Goal: Transaction & Acquisition: Obtain resource

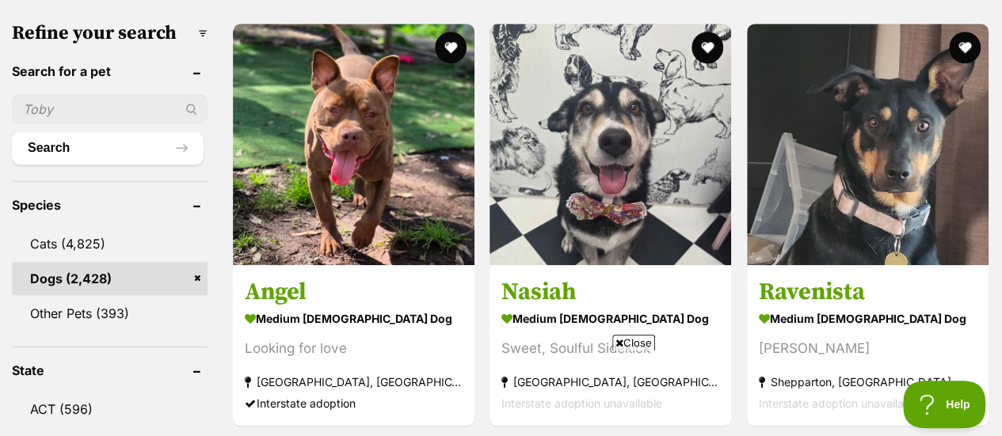
scroll to position [554, 0]
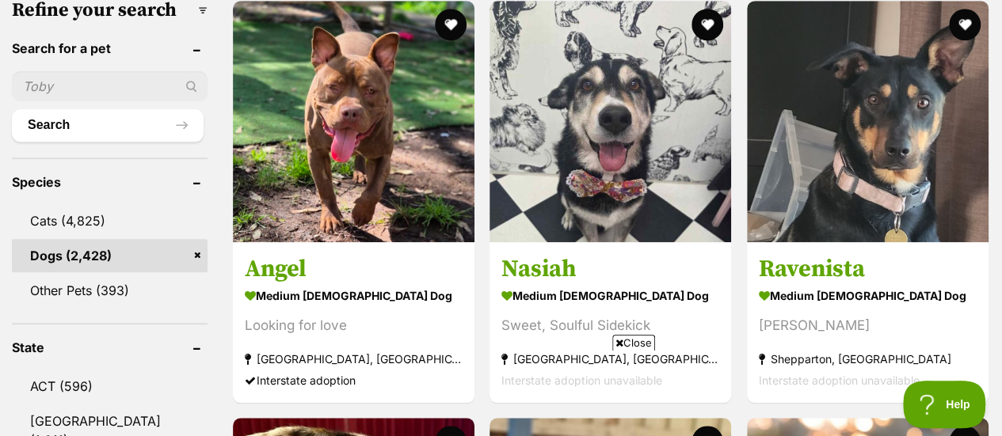
click at [618, 341] on icon at bounding box center [619, 343] width 8 height 10
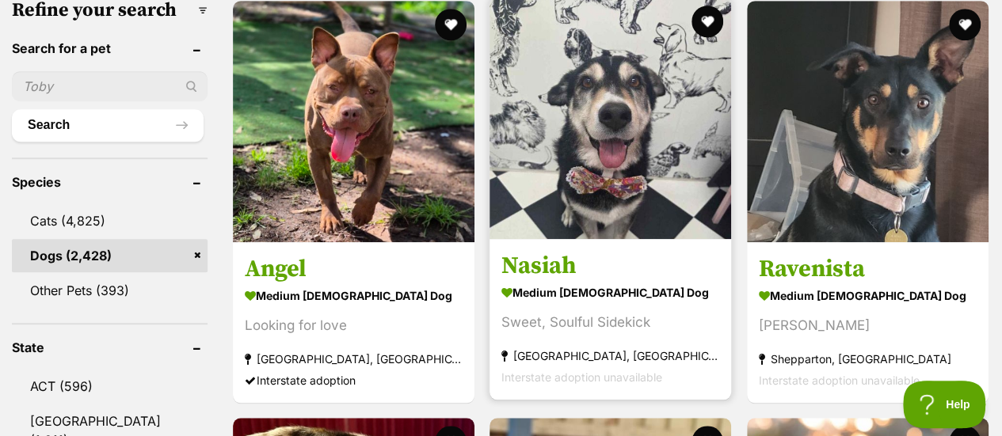
click at [537, 251] on h3 "Nasiah" at bounding box center [610, 266] width 218 height 30
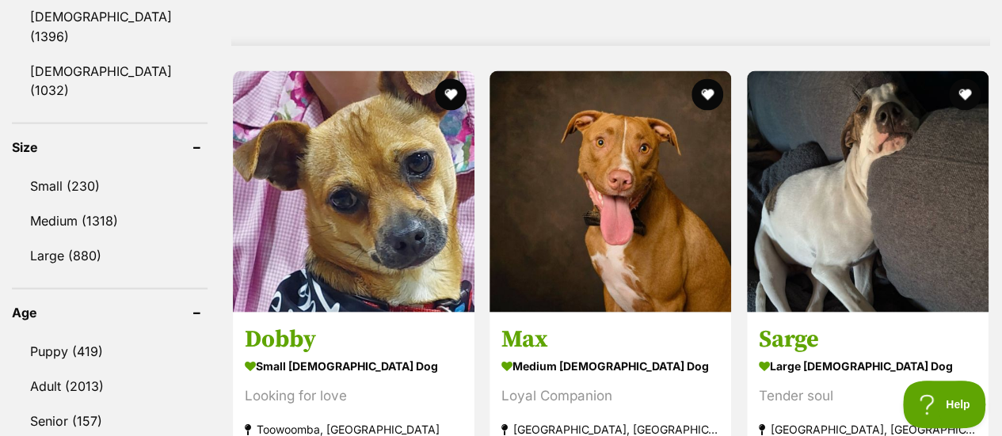
scroll to position [1358, 0]
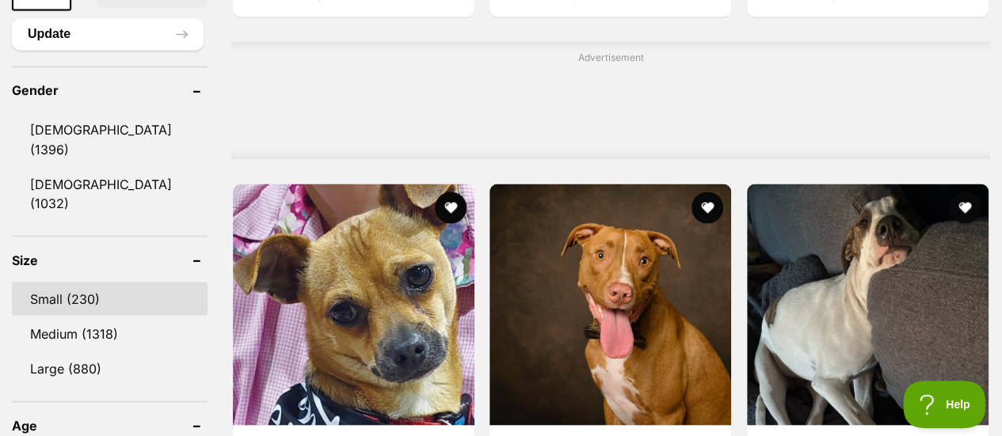
click at [51, 282] on link "Small (230)" at bounding box center [110, 298] width 196 height 33
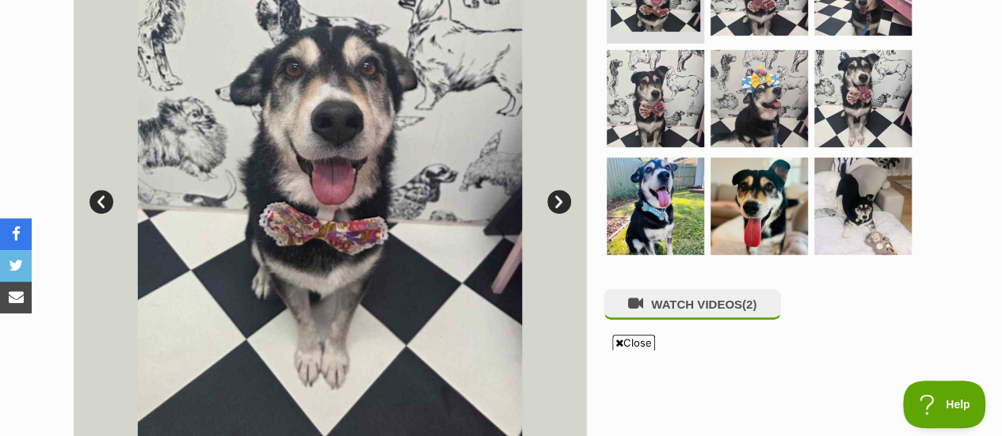
click at [617, 341] on icon at bounding box center [619, 343] width 8 height 10
click at [561, 204] on link "Next" at bounding box center [559, 202] width 24 height 24
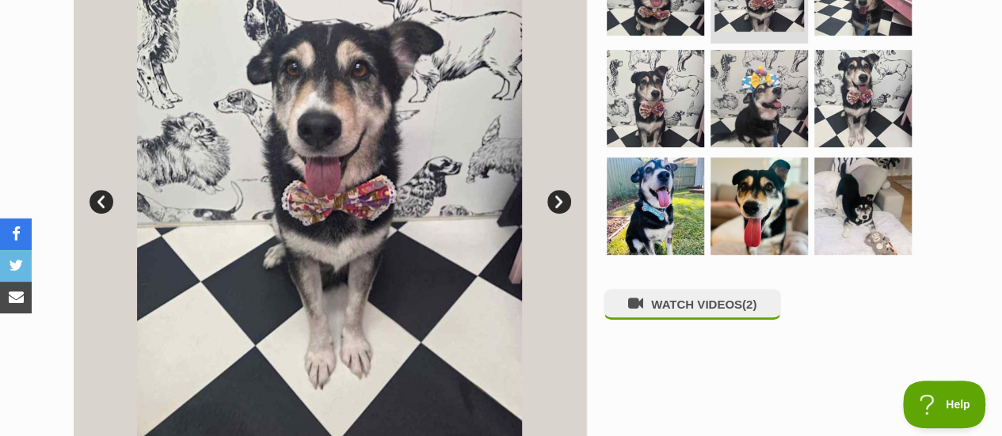
click at [561, 204] on link "Next" at bounding box center [559, 202] width 24 height 24
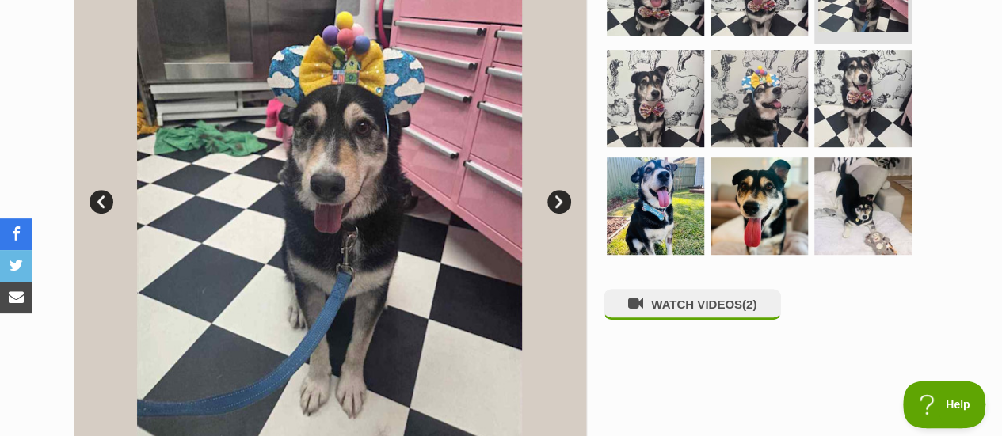
click at [561, 204] on link "Next" at bounding box center [559, 202] width 24 height 24
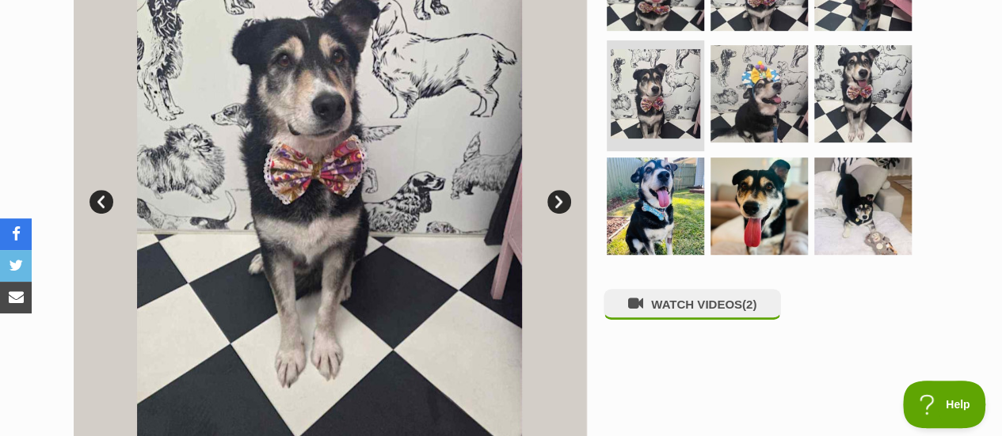
click at [561, 204] on link "Next" at bounding box center [559, 202] width 24 height 24
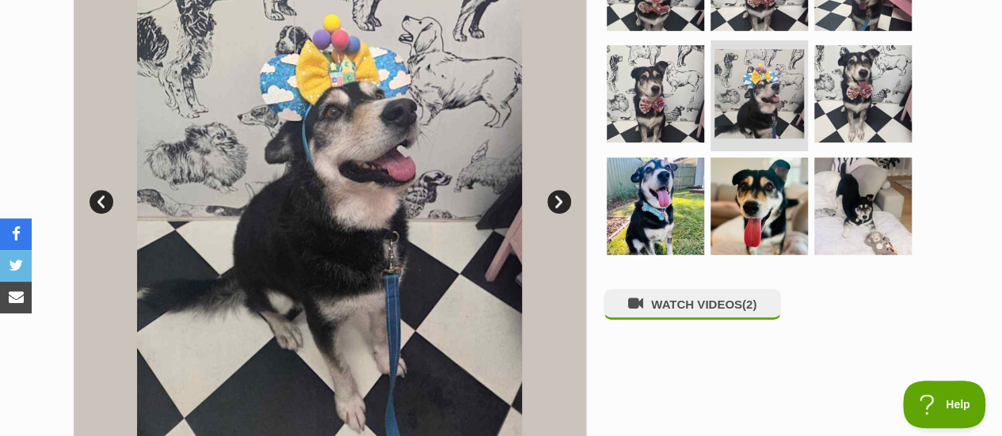
click at [559, 206] on link "Next" at bounding box center [559, 202] width 24 height 24
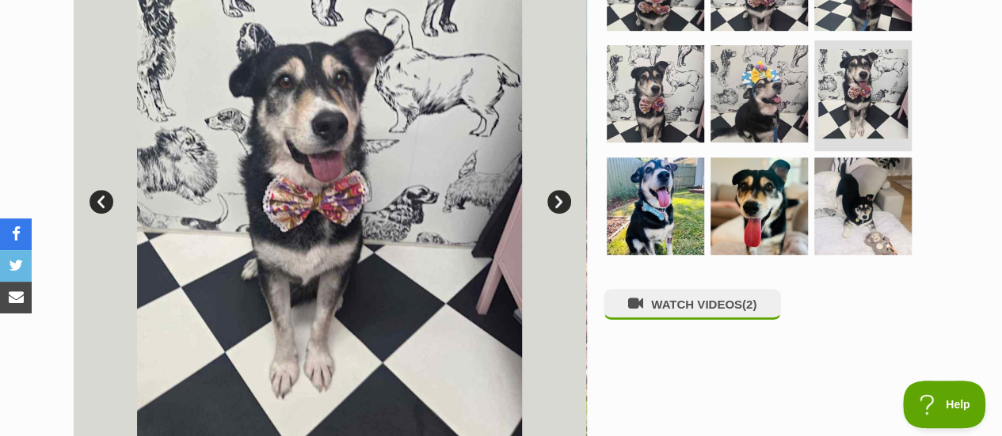
click at [559, 206] on link "Next" at bounding box center [559, 202] width 24 height 24
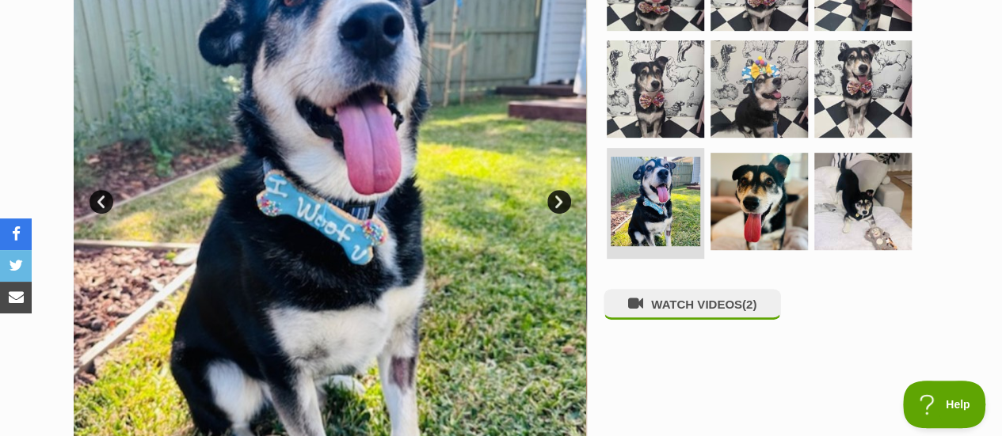
click at [559, 207] on link "Next" at bounding box center [559, 202] width 24 height 24
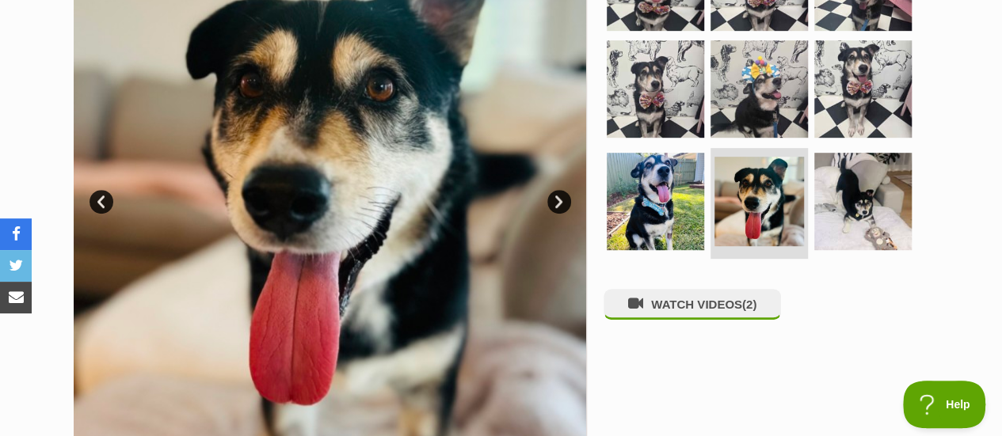
click at [557, 208] on link "Next" at bounding box center [559, 202] width 24 height 24
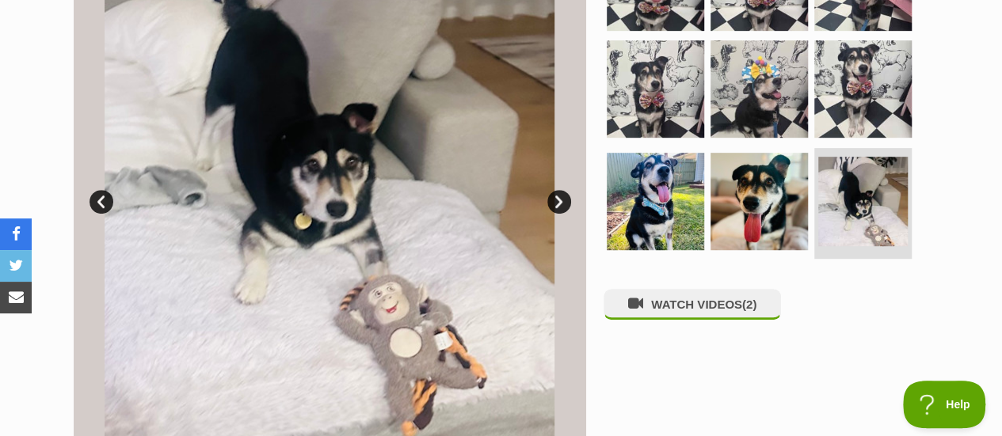
click at [557, 208] on link "Next" at bounding box center [559, 202] width 24 height 24
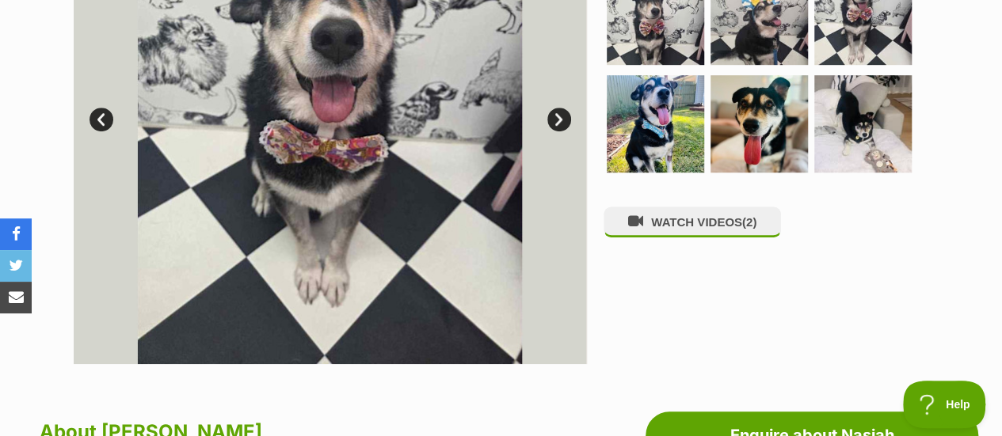
scroll to position [475, 0]
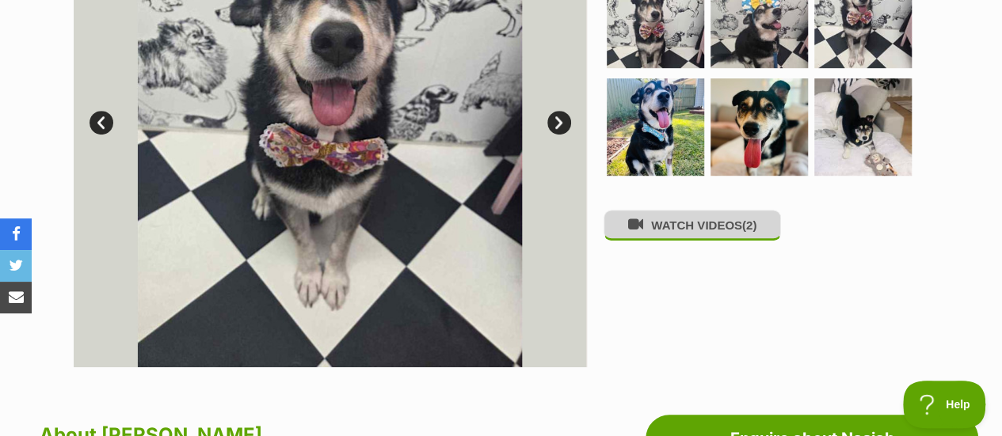
click at [736, 230] on button "WATCH VIDEOS (2)" at bounding box center [691, 225] width 177 height 31
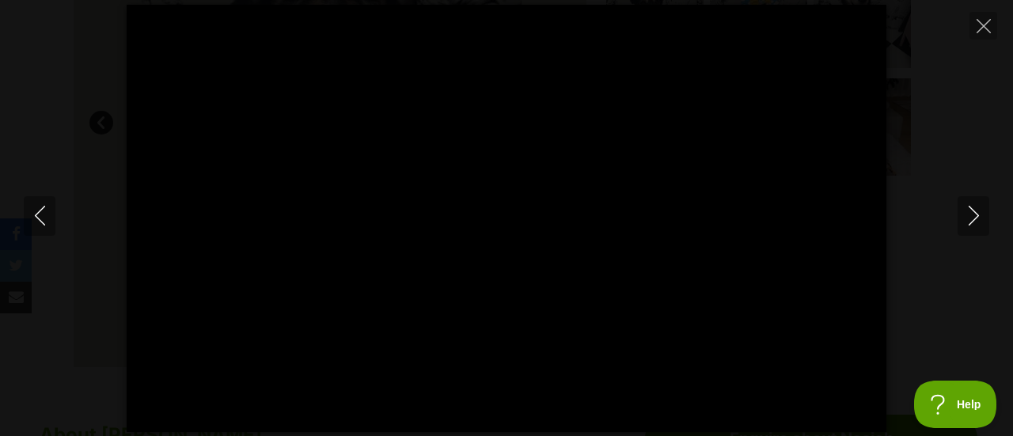
type input "100"
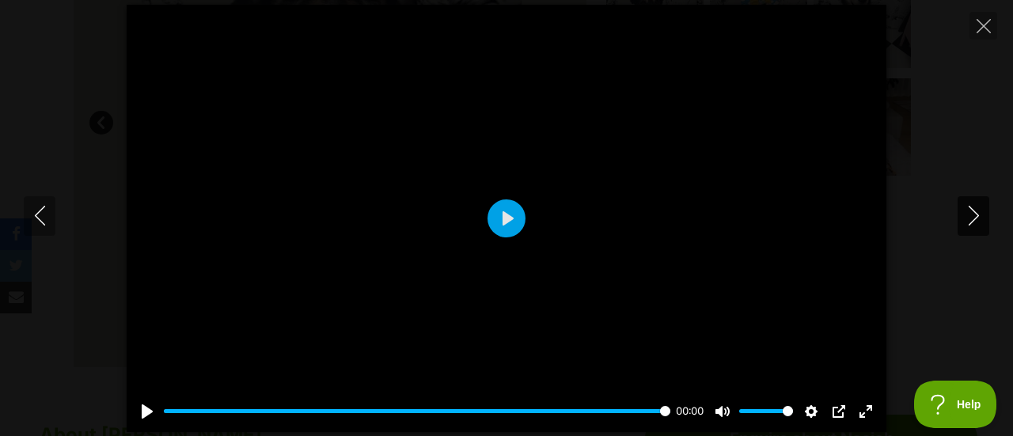
click at [977, 218] on icon "Next" at bounding box center [973, 216] width 10 height 20
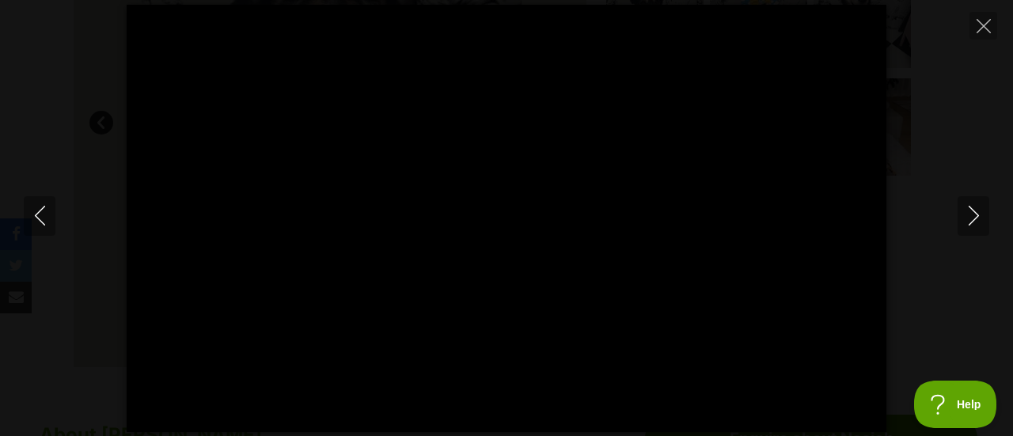
type input "100"
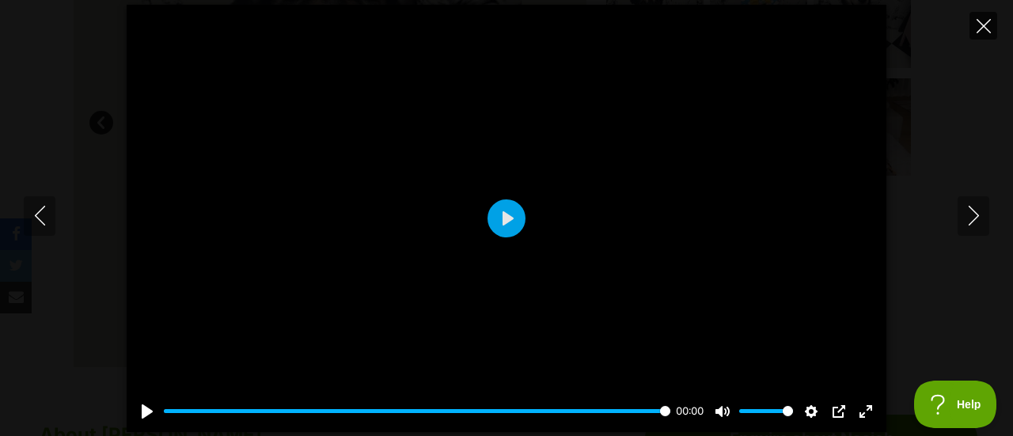
click at [981, 26] on icon "Close" at bounding box center [984, 26] width 14 height 14
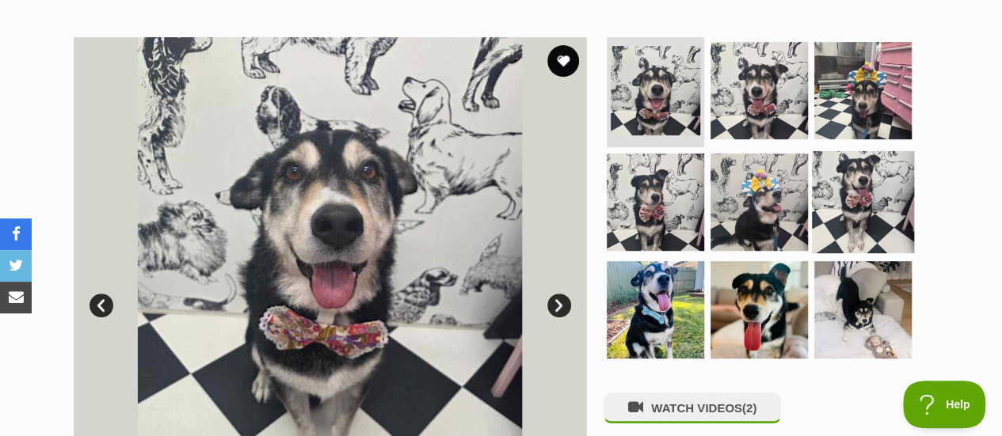
scroll to position [238, 0]
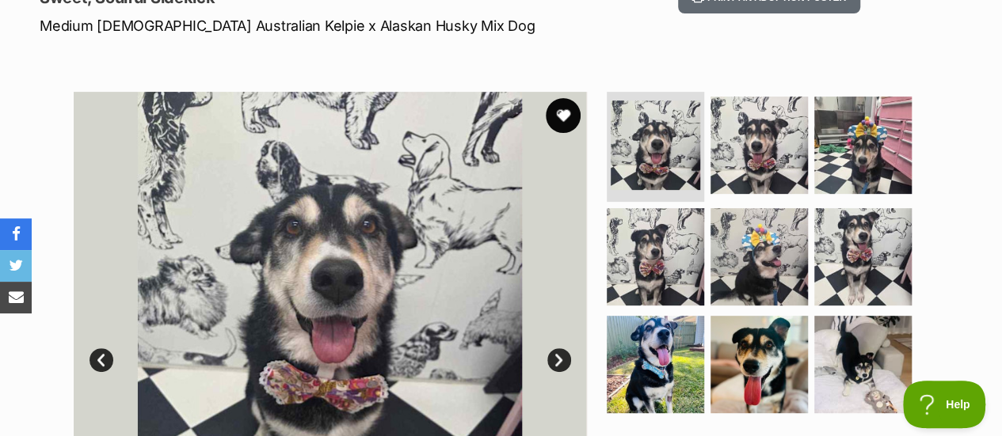
click at [561, 113] on button "favourite" at bounding box center [563, 115] width 35 height 35
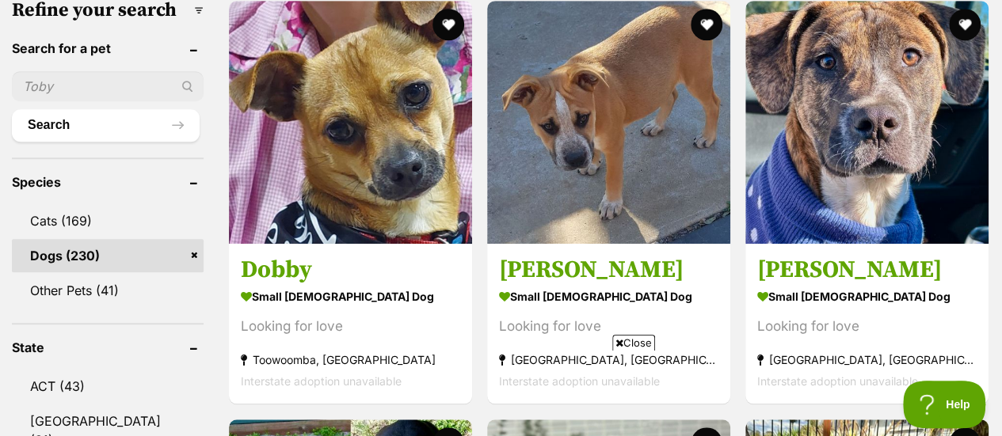
click at [618, 340] on icon at bounding box center [619, 343] width 8 height 10
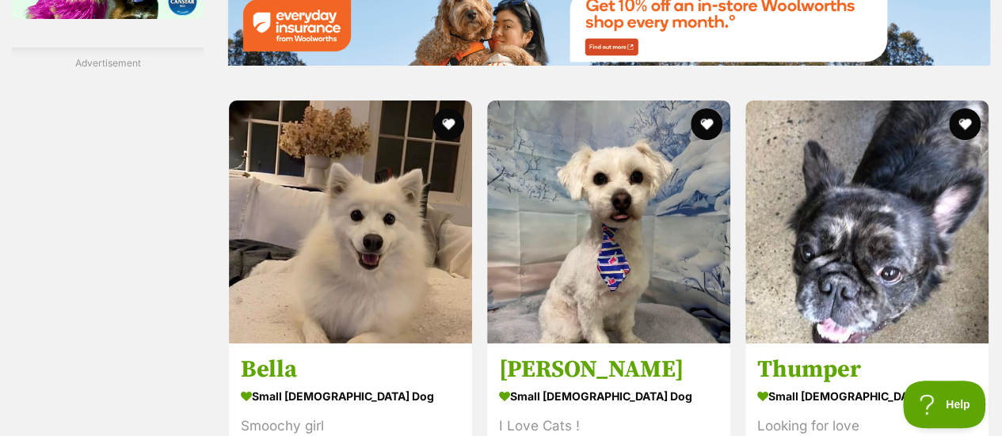
scroll to position [2929, 0]
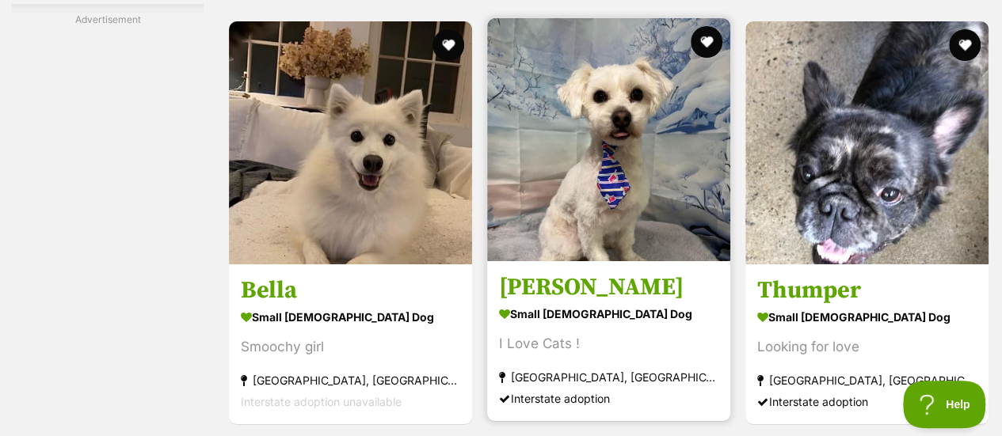
click at [527, 272] on h3 "Joey" at bounding box center [608, 287] width 219 height 30
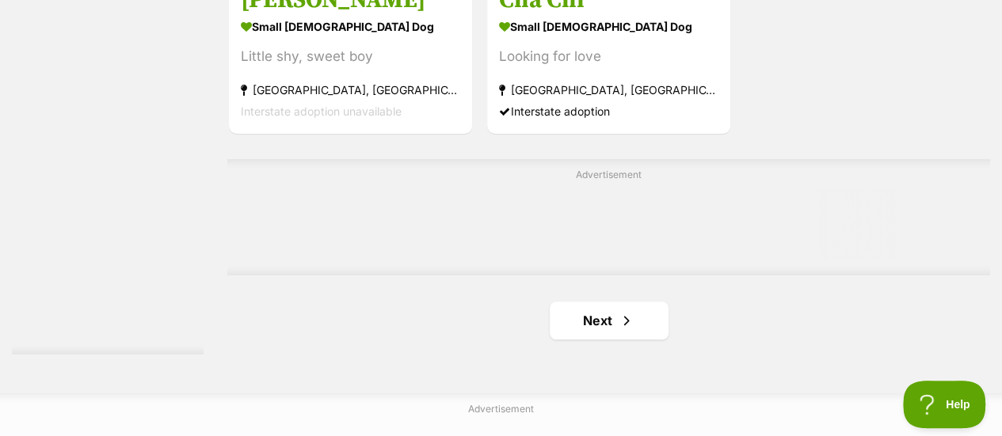
scroll to position [3642, 0]
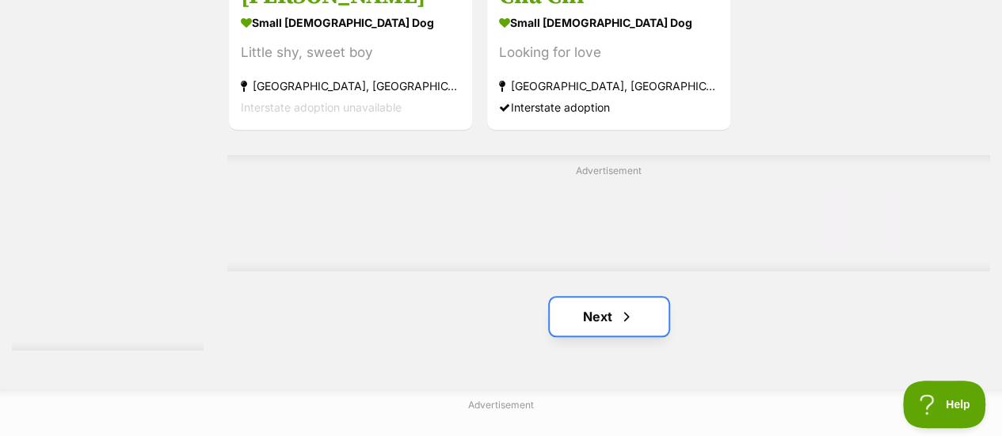
click at [600, 298] on link "Next" at bounding box center [608, 317] width 119 height 38
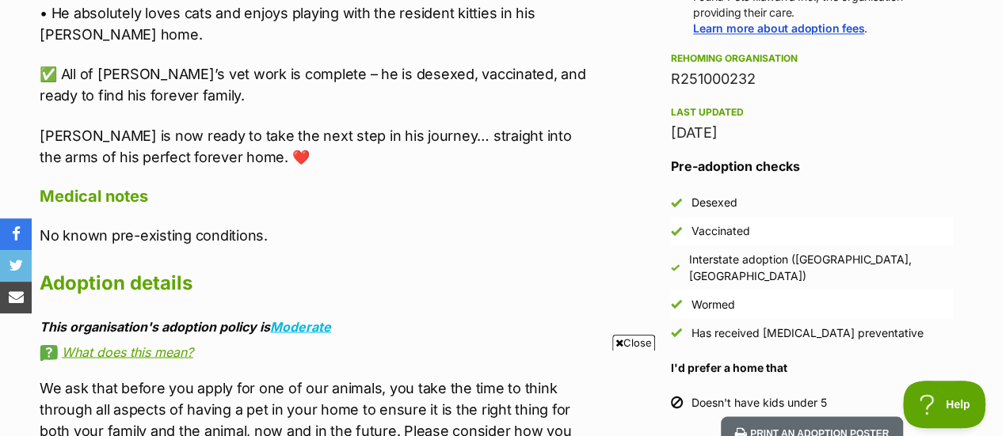
scroll to position [1188, 0]
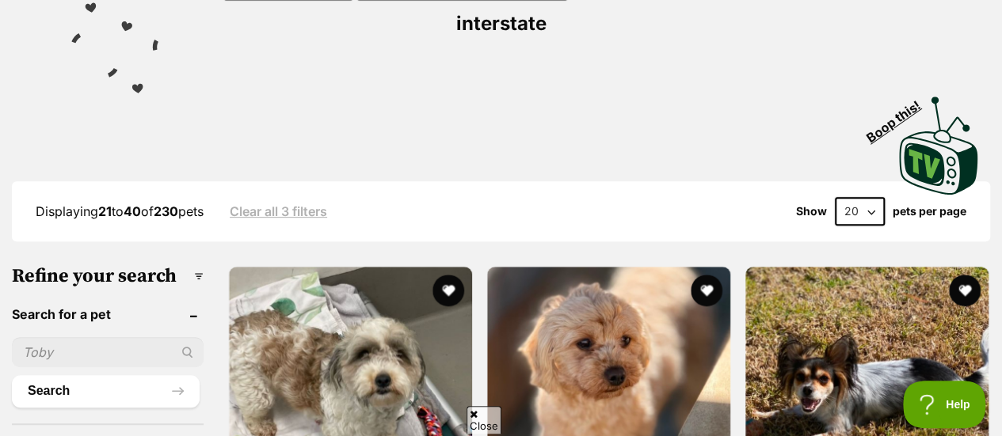
scroll to position [317, 0]
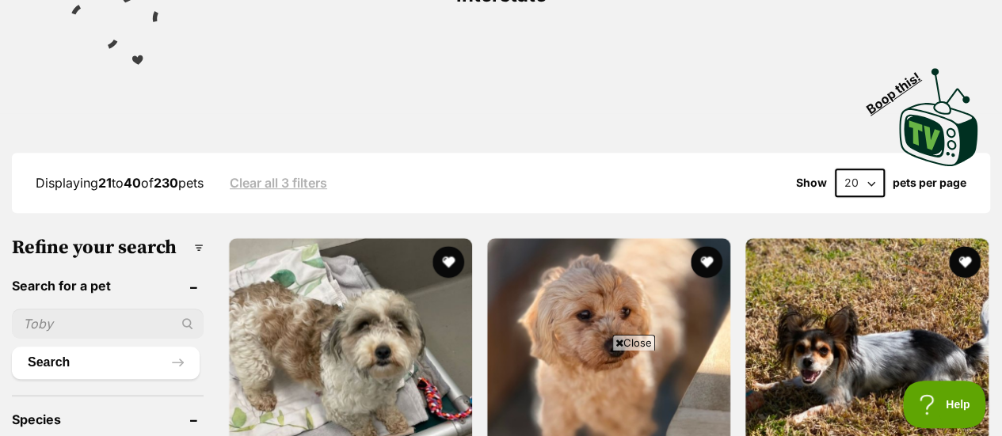
click at [615, 346] on icon at bounding box center [619, 343] width 8 height 10
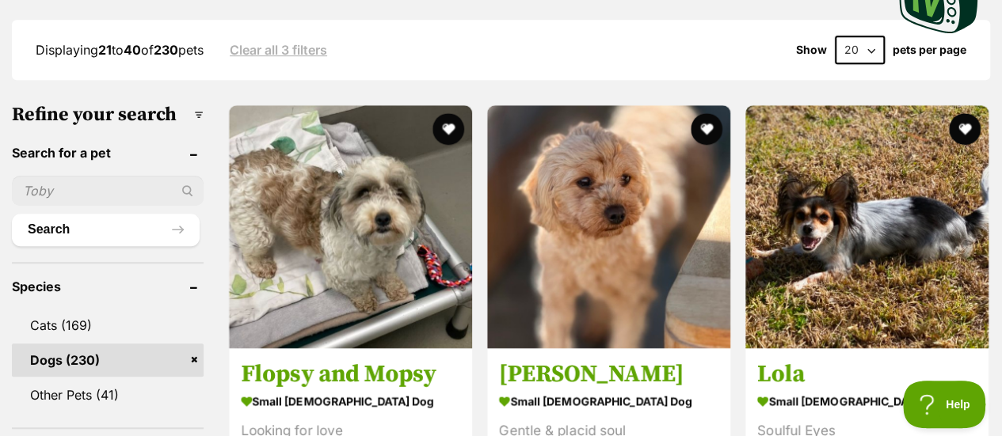
scroll to position [475, 0]
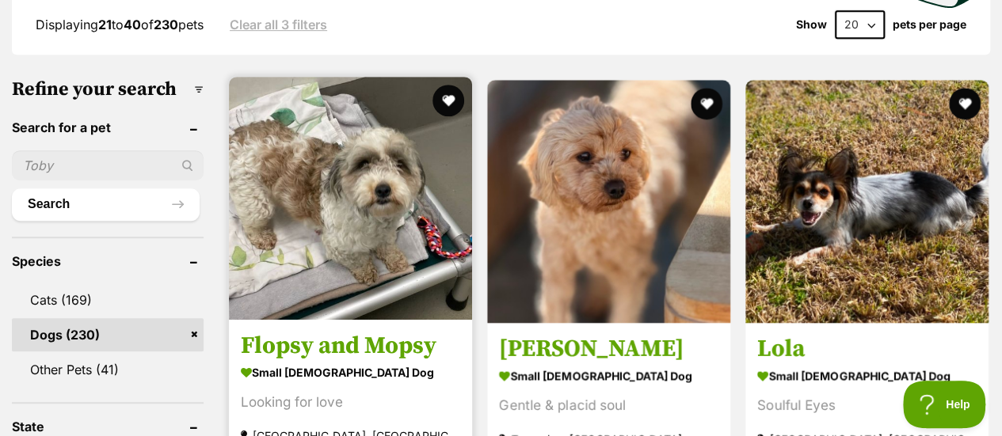
click at [321, 332] on h3 "Flopsy and Mopsy" at bounding box center [350, 347] width 219 height 30
click at [444, 83] on button "favourite" at bounding box center [448, 100] width 35 height 35
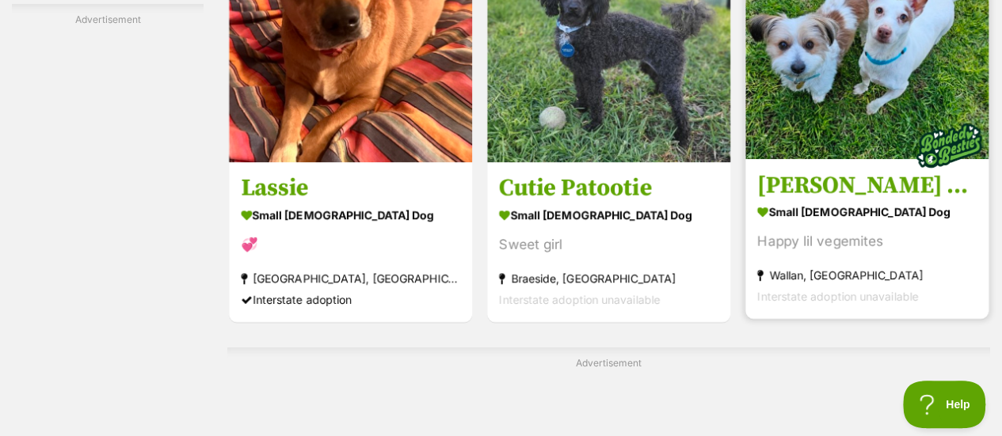
scroll to position [3009, 0]
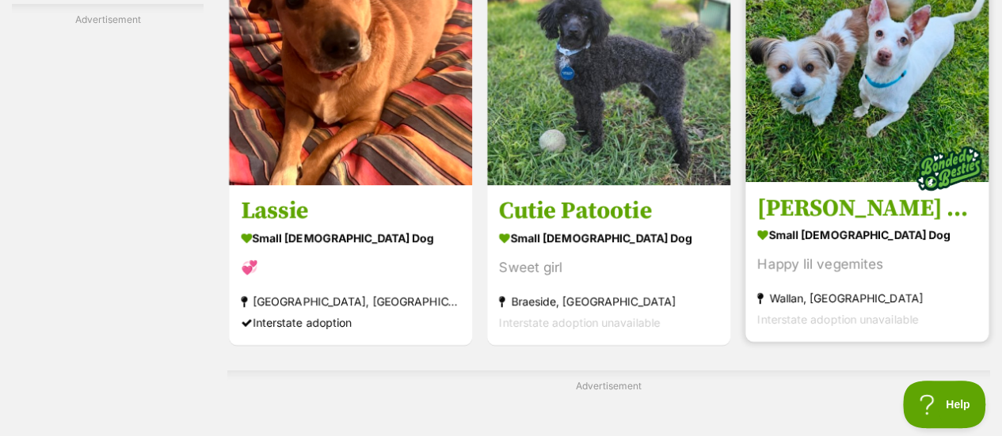
click at [884, 193] on h3 "Irene & Rayray" at bounding box center [866, 208] width 219 height 30
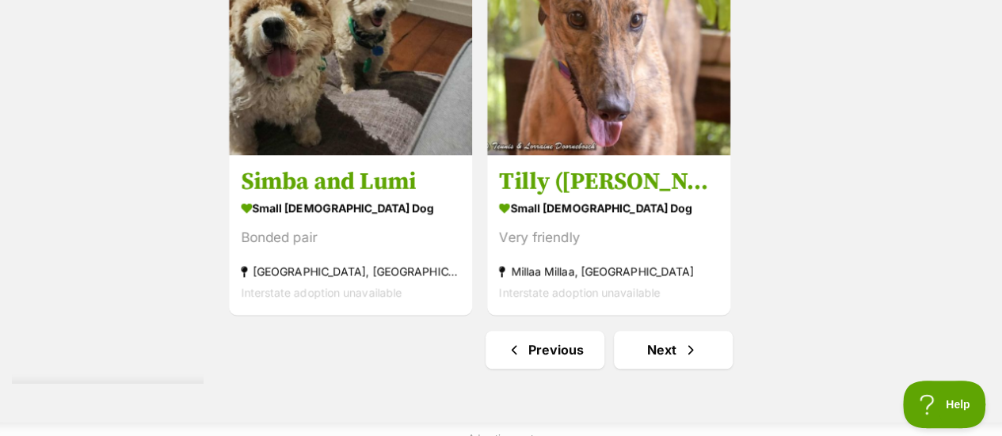
scroll to position [3642, 0]
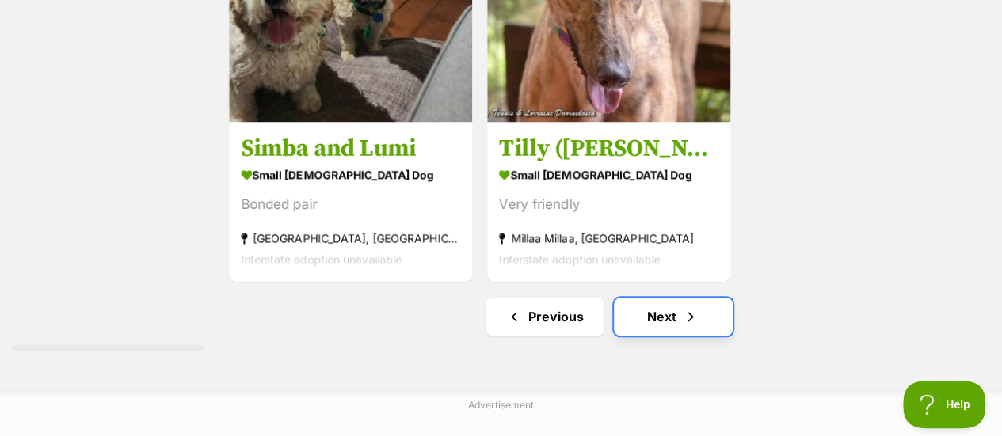
click at [665, 298] on link "Next" at bounding box center [673, 317] width 119 height 38
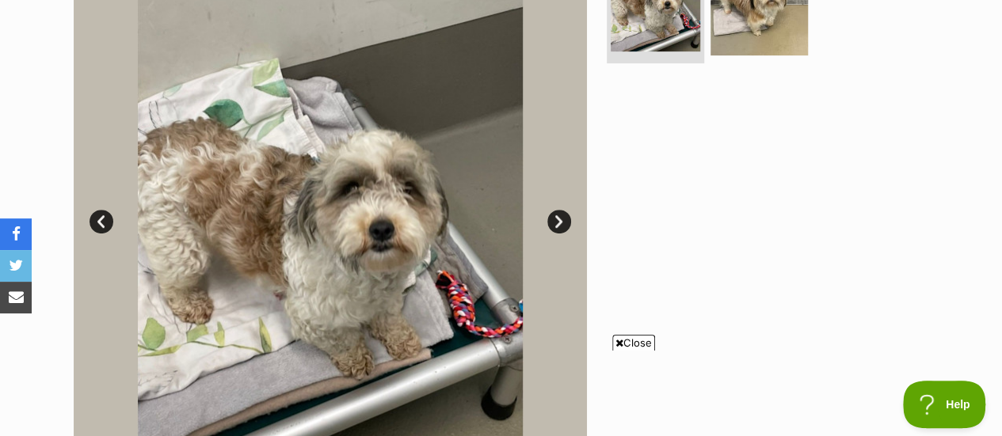
scroll to position [396, 0]
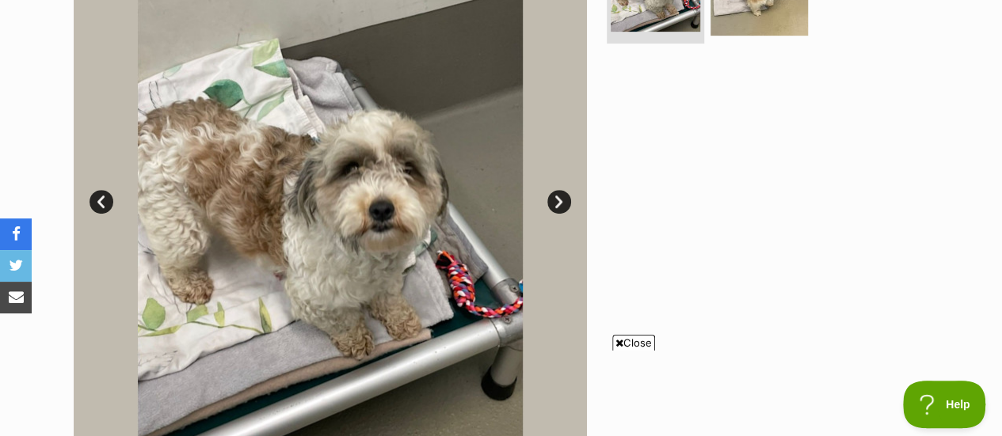
click at [615, 343] on icon at bounding box center [619, 343] width 8 height 10
click at [554, 205] on link "Next" at bounding box center [559, 202] width 24 height 24
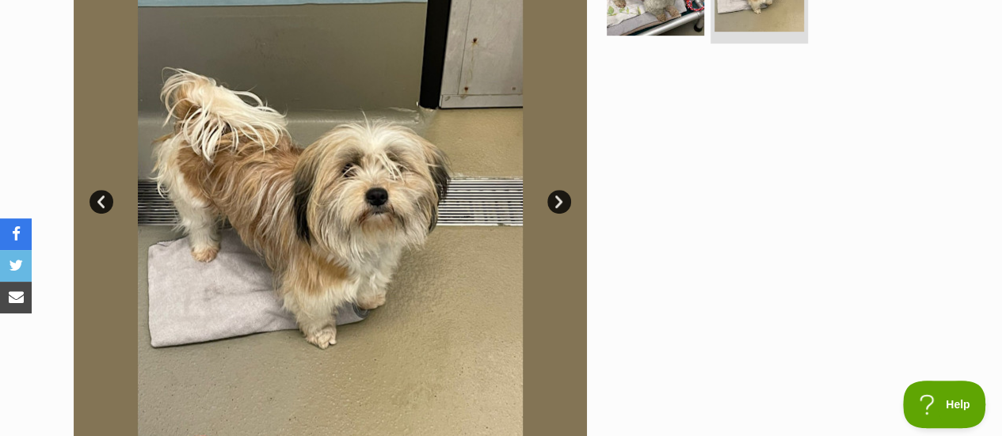
click at [554, 206] on link "Next" at bounding box center [559, 202] width 24 height 24
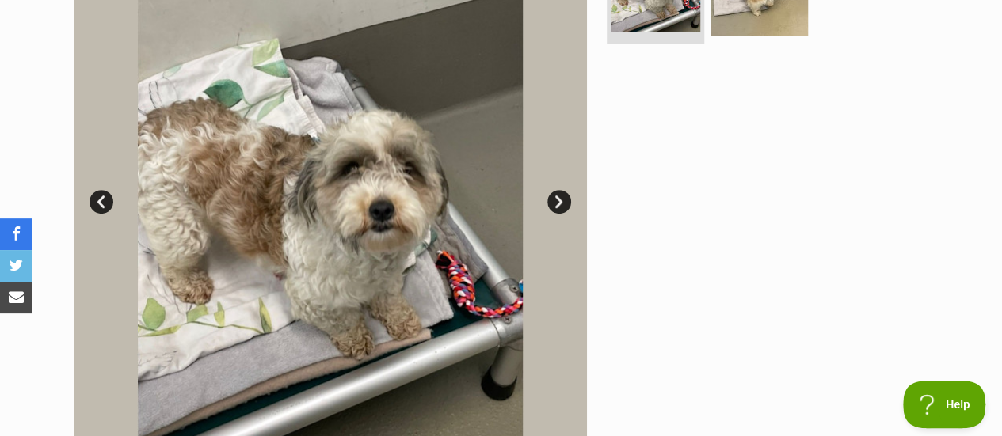
click at [554, 206] on link "Next" at bounding box center [559, 202] width 24 height 24
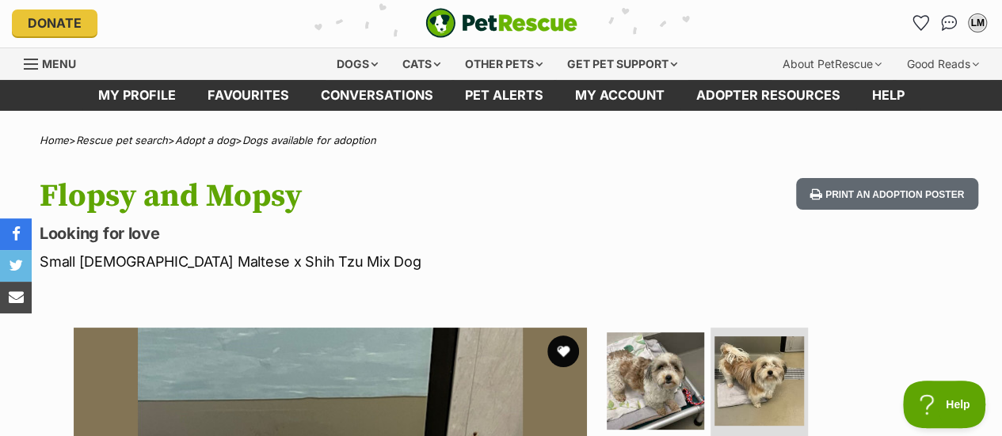
scroll to position [0, 0]
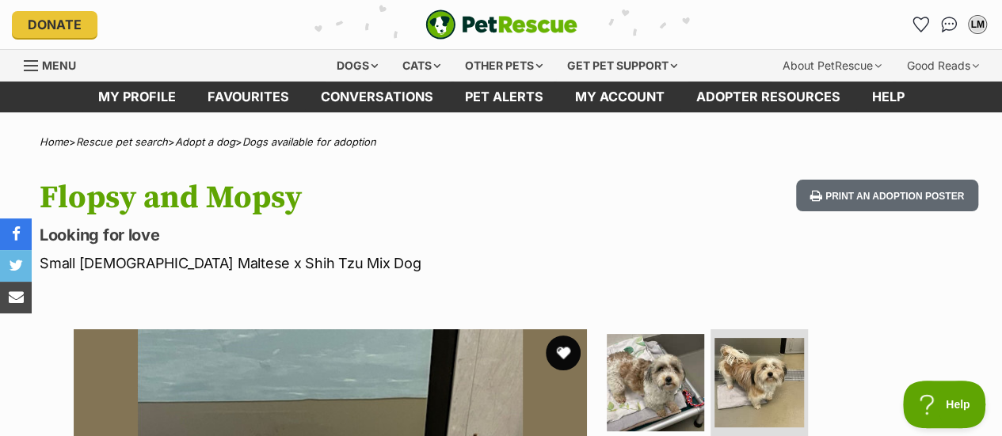
click at [568, 351] on button "favourite" at bounding box center [563, 353] width 35 height 35
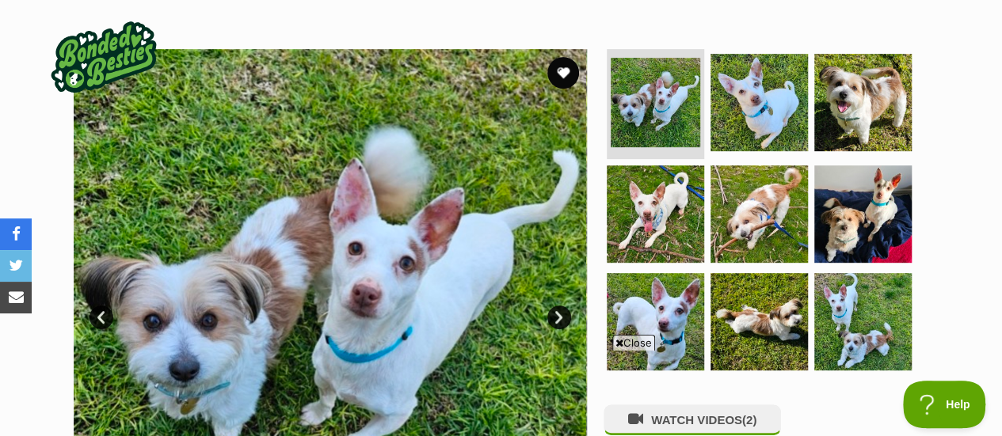
click at [621, 343] on span "Close" at bounding box center [633, 343] width 43 height 16
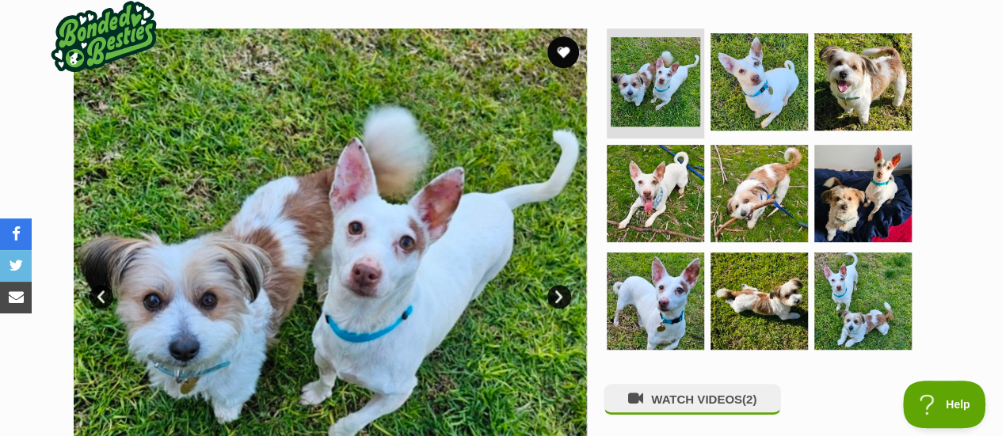
scroll to position [317, 0]
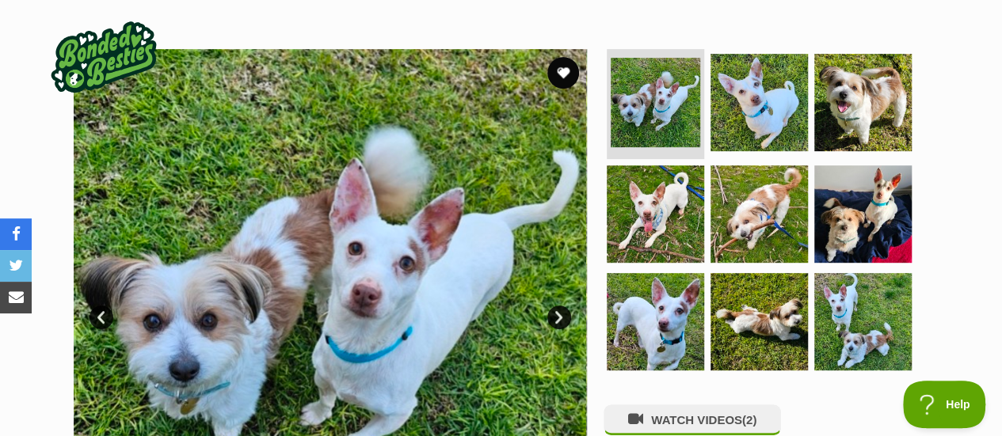
click at [560, 306] on link "Next" at bounding box center [559, 318] width 24 height 24
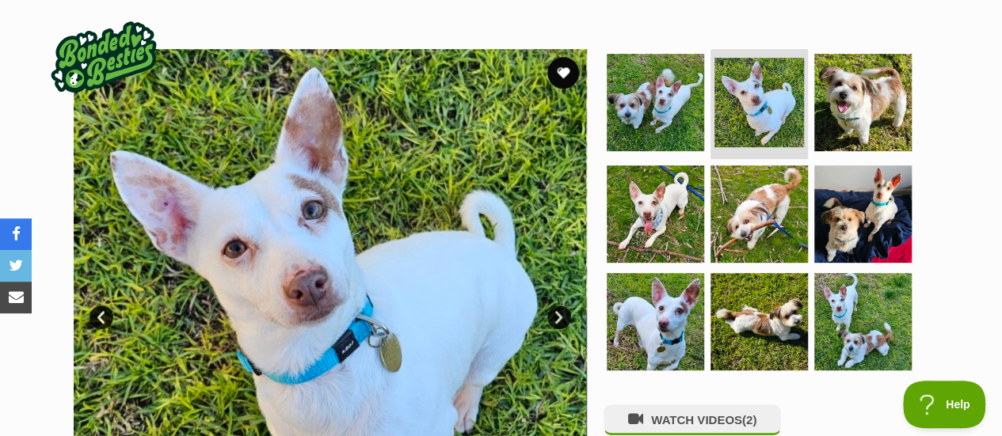
click at [560, 306] on link "Next" at bounding box center [559, 318] width 24 height 24
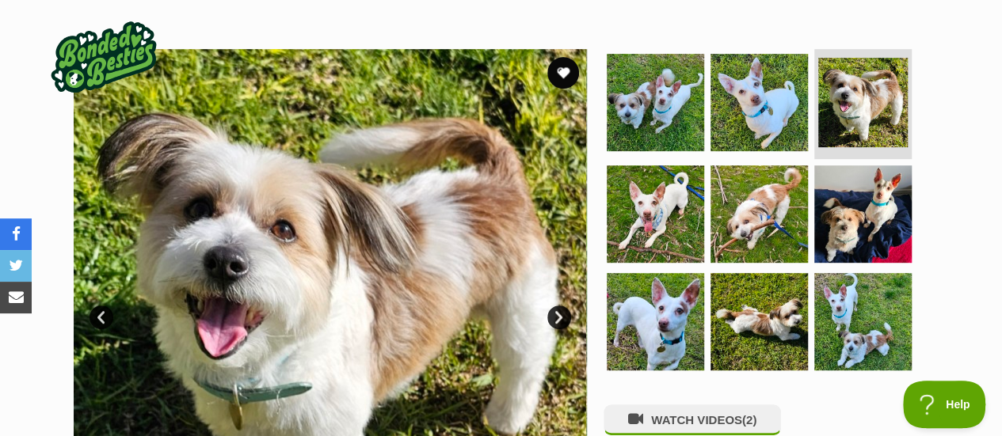
click at [560, 306] on link "Next" at bounding box center [559, 318] width 24 height 24
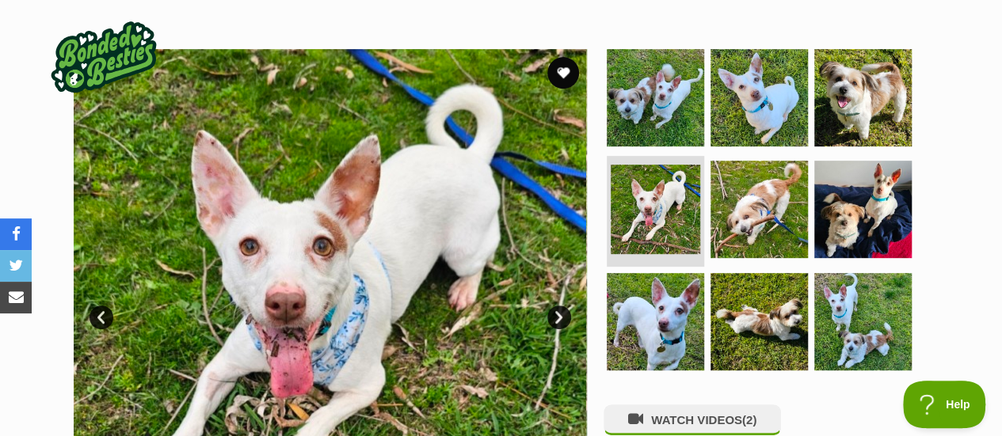
click at [560, 306] on link "Next" at bounding box center [559, 318] width 24 height 24
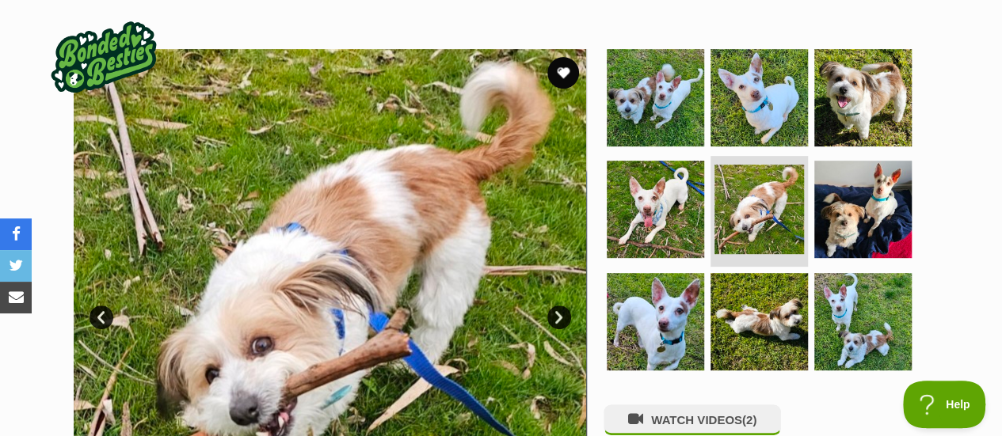
click at [560, 306] on link "Next" at bounding box center [559, 318] width 24 height 24
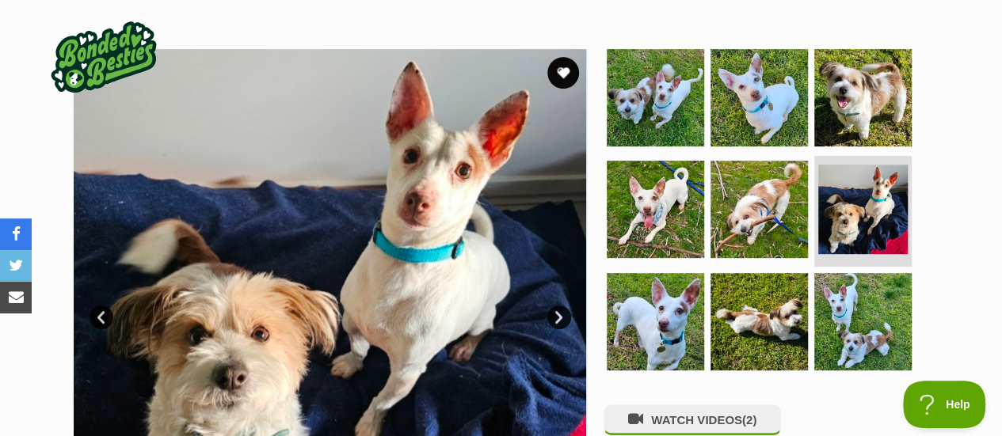
click at [560, 306] on link "Next" at bounding box center [559, 318] width 24 height 24
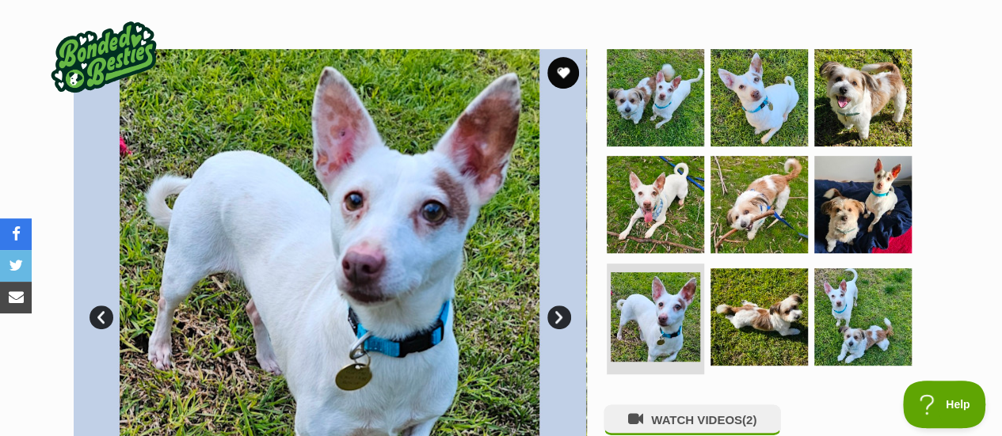
click at [560, 306] on link "Next" at bounding box center [559, 318] width 24 height 24
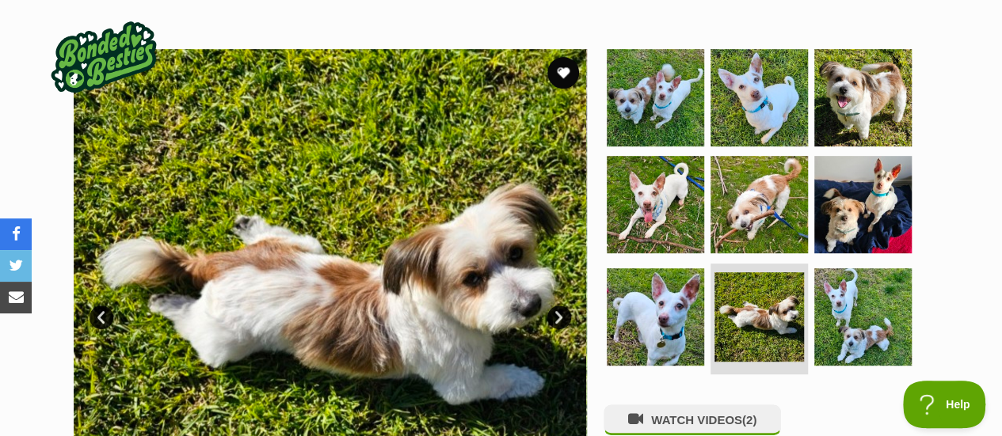
click at [560, 306] on link "Next" at bounding box center [559, 318] width 24 height 24
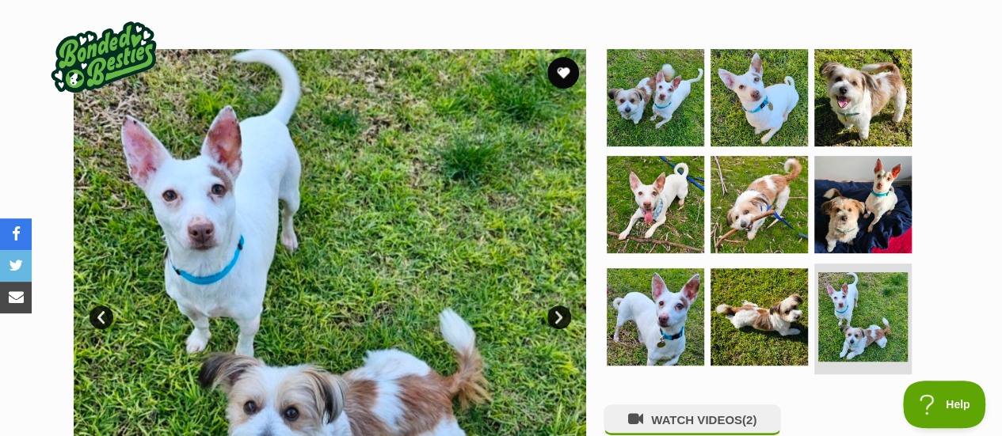
click at [560, 306] on link "Next" at bounding box center [559, 318] width 24 height 24
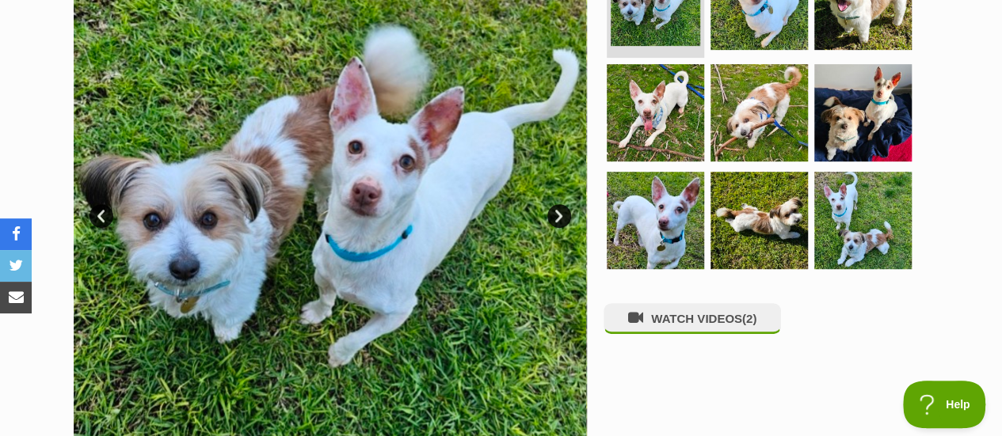
scroll to position [396, 0]
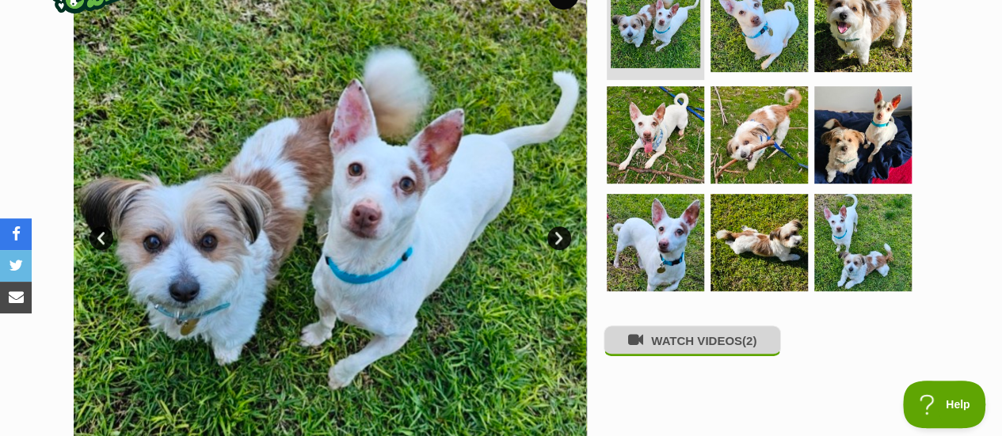
click at [719, 325] on button "WATCH VIDEOS (2)" at bounding box center [691, 340] width 177 height 31
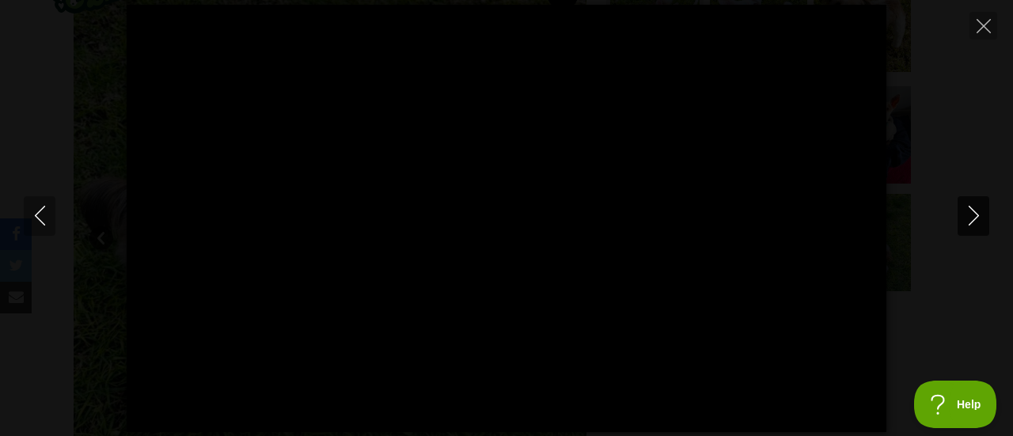
type input "100"
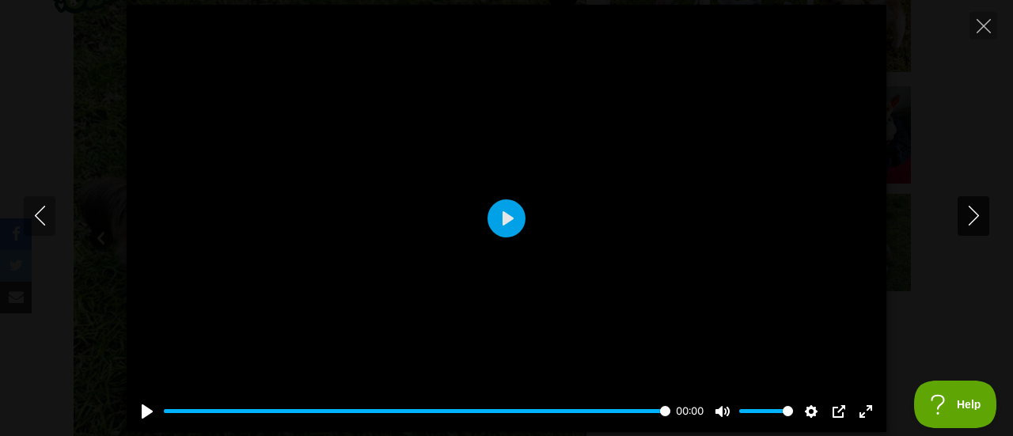
click at [979, 216] on icon "Next" at bounding box center [973, 216] width 10 height 20
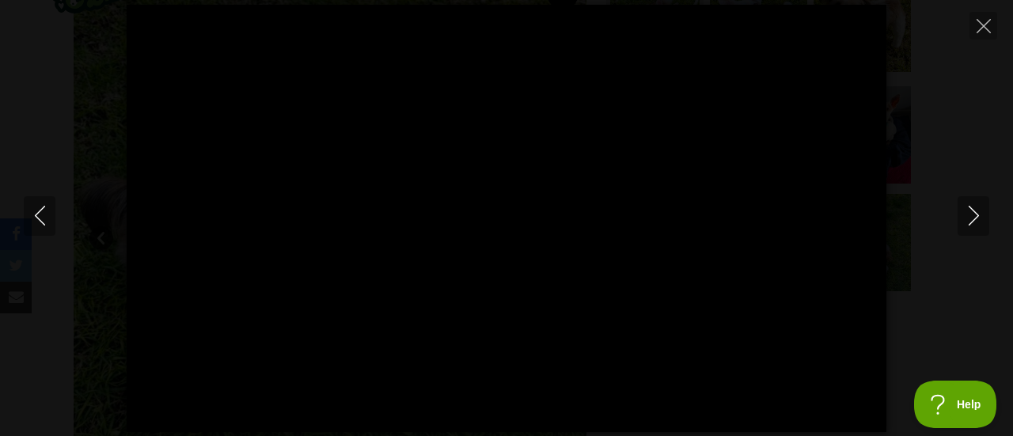
type input "100"
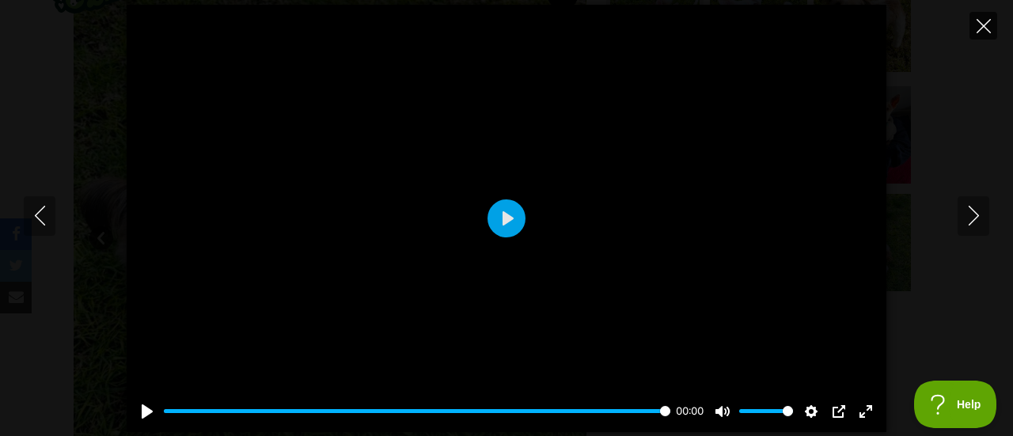
drag, startPoint x: 981, startPoint y: 26, endPoint x: 1006, endPoint y: 112, distance: 89.2
click at [982, 26] on icon "Close" at bounding box center [984, 26] width 14 height 14
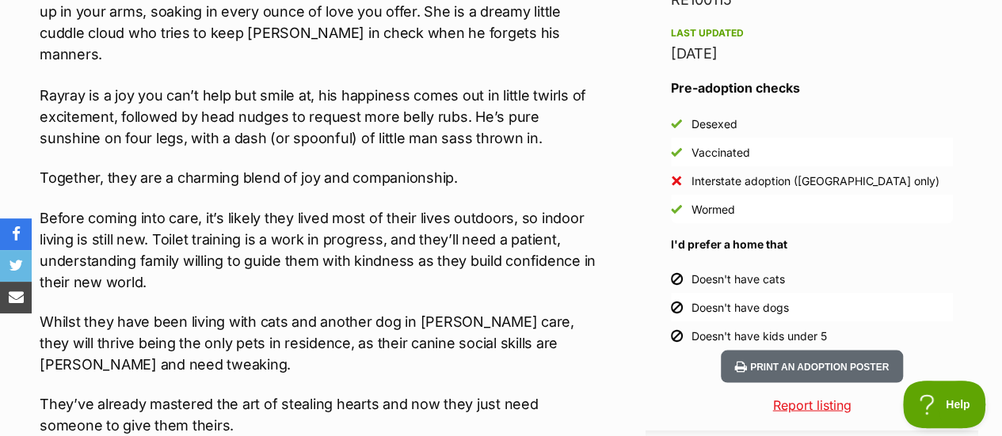
scroll to position [0, 0]
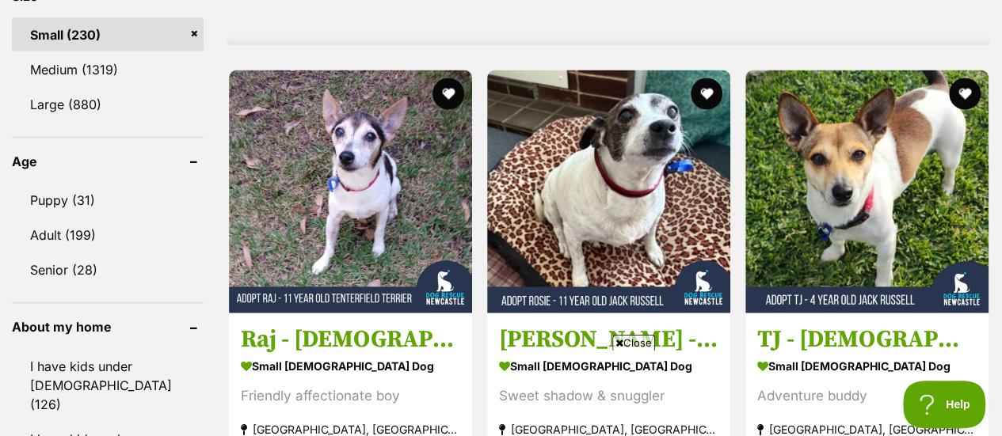
scroll to position [1663, 0]
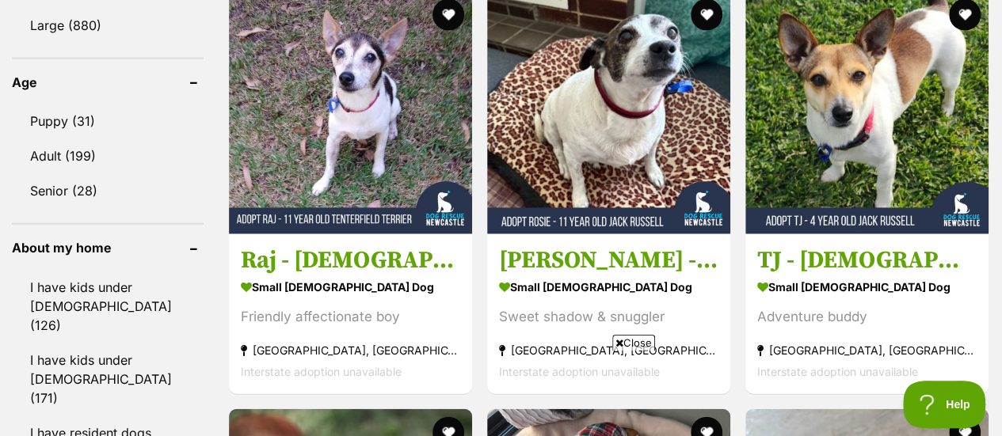
click at [621, 340] on span "Close" at bounding box center [633, 343] width 43 height 16
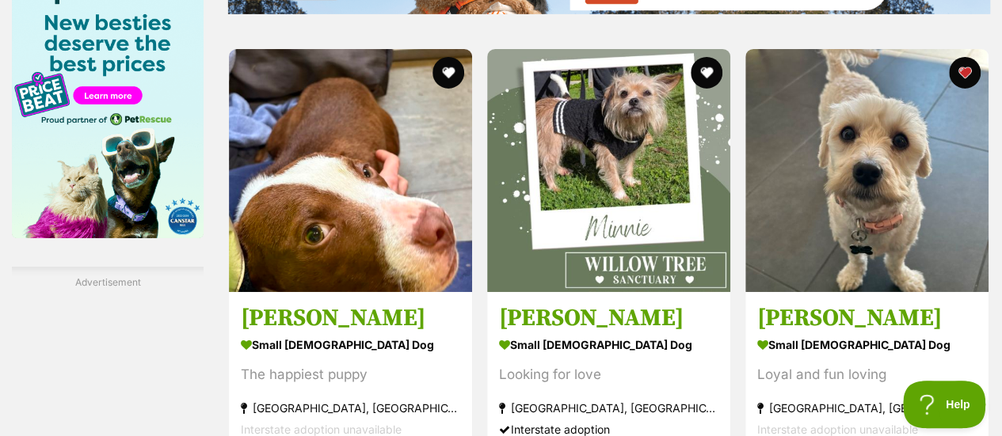
scroll to position [2613, 0]
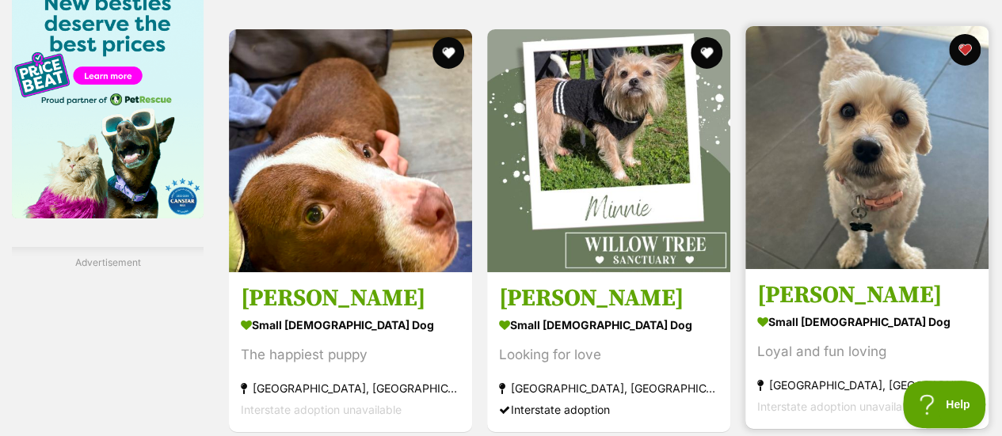
click at [899, 213] on img at bounding box center [866, 147] width 243 height 243
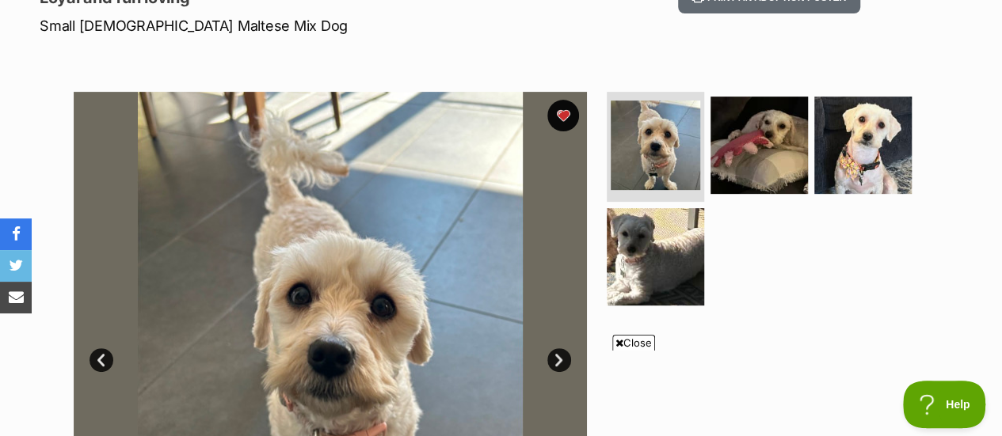
click at [617, 341] on icon at bounding box center [619, 343] width 8 height 10
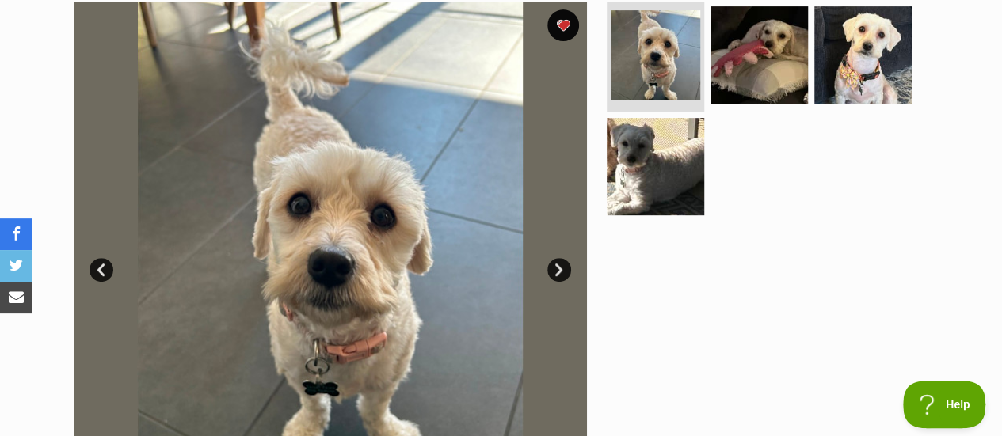
scroll to position [317, 0]
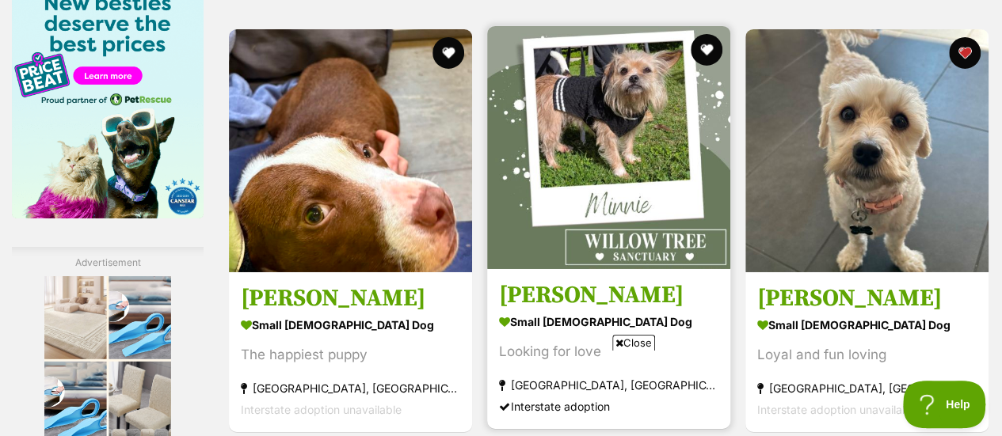
drag, startPoint x: 614, startPoint y: 345, endPoint x: 618, endPoint y: 353, distance: 8.9
click at [615, 345] on icon at bounding box center [619, 343] width 8 height 10
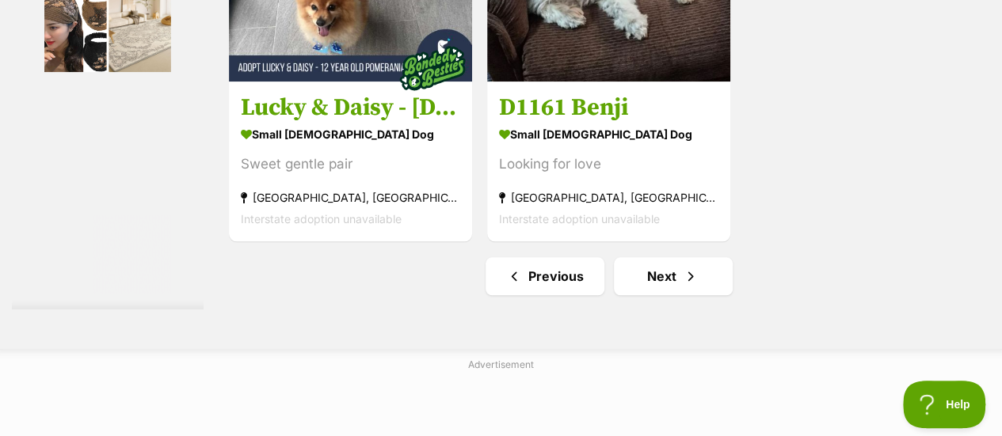
scroll to position [3800, 0]
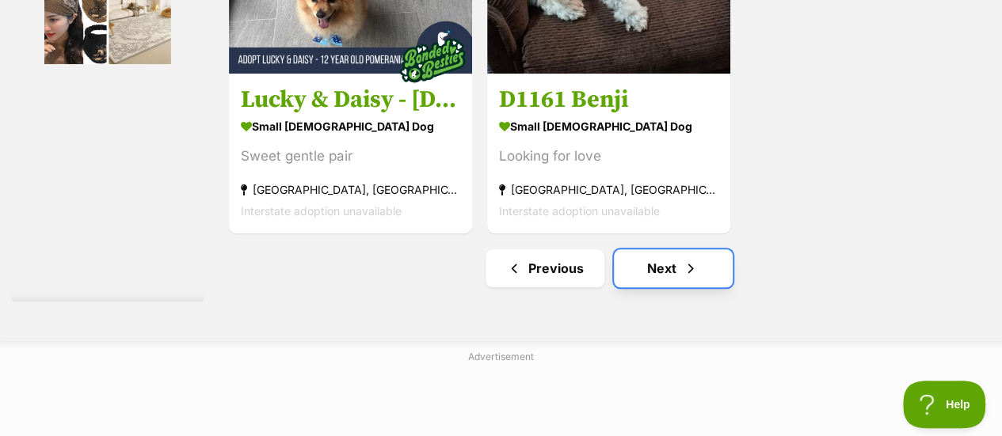
click at [671, 268] on link "Next" at bounding box center [673, 268] width 119 height 38
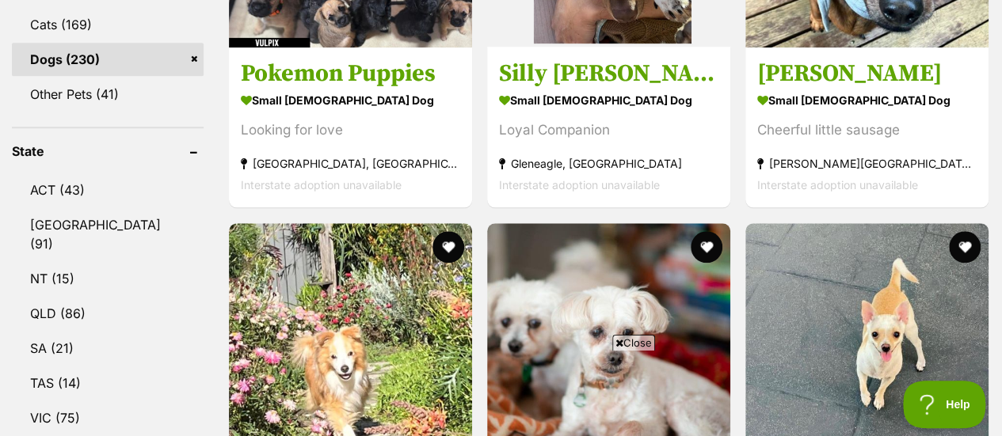
click at [615, 341] on icon at bounding box center [619, 343] width 8 height 10
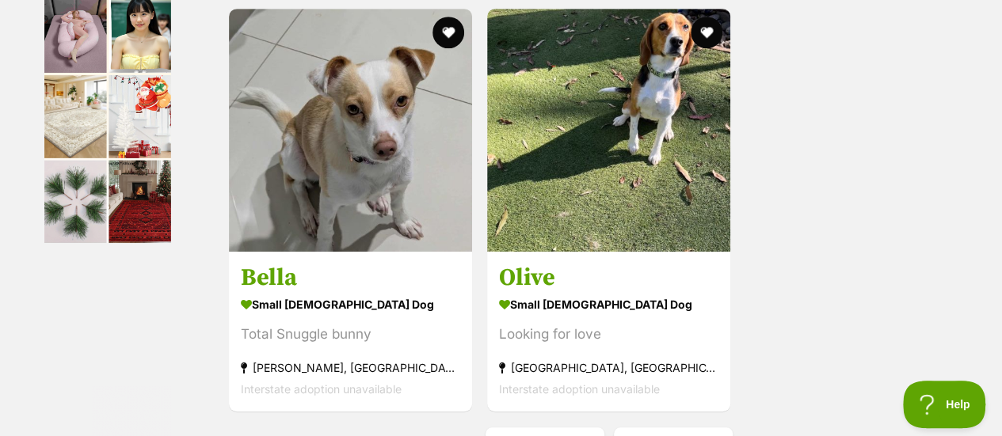
scroll to position [3563, 0]
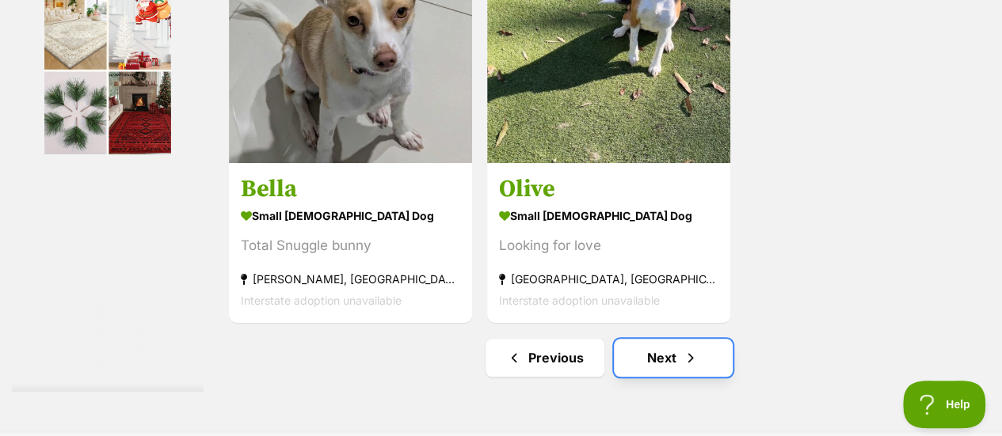
click at [660, 365] on link "Next" at bounding box center [673, 358] width 119 height 38
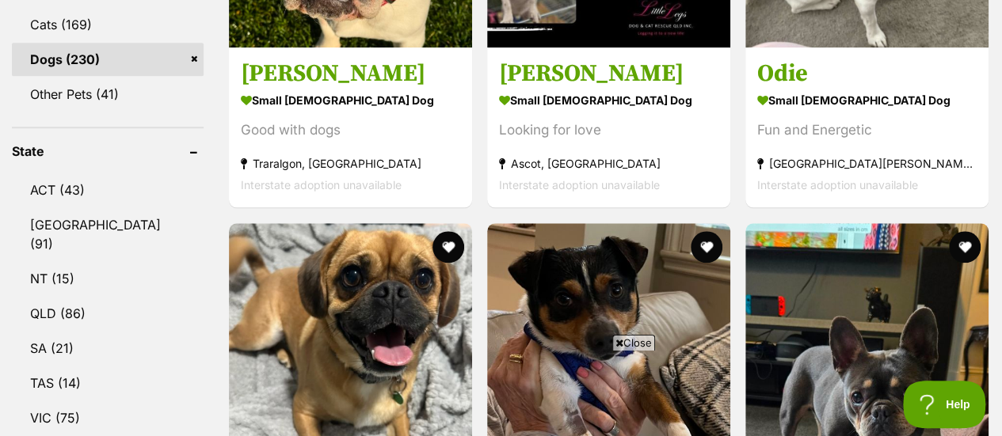
click at [618, 346] on icon at bounding box center [619, 343] width 8 height 10
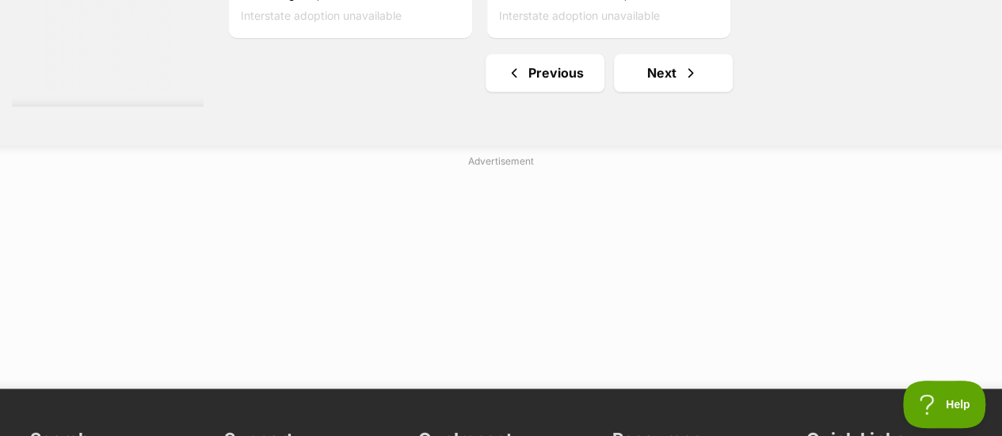
scroll to position [3880, 0]
